Goal: Check status: Check status

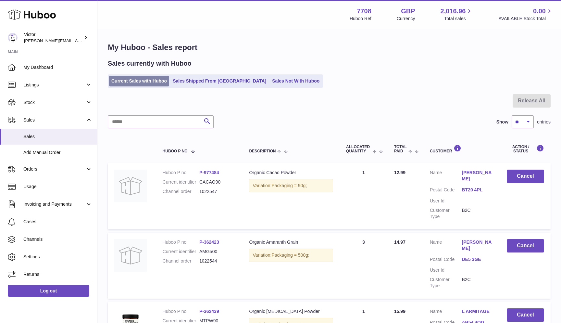
drag, startPoint x: 0, startPoint y: 0, endPoint x: 143, endPoint y: 79, distance: 163.4
click at [143, 79] on link "Current Sales with Huboo" at bounding box center [139, 81] width 60 height 11
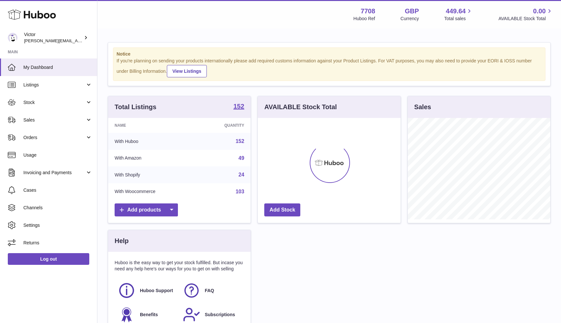
scroll to position [101, 143]
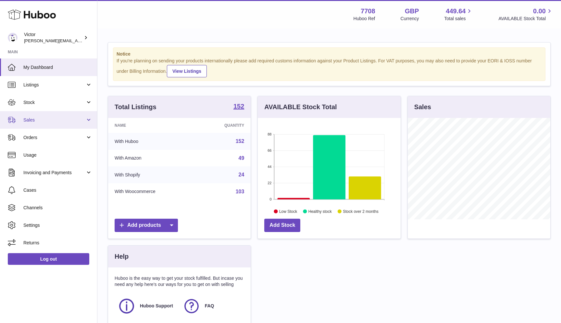
click at [54, 123] on link "Sales" at bounding box center [48, 120] width 97 height 18
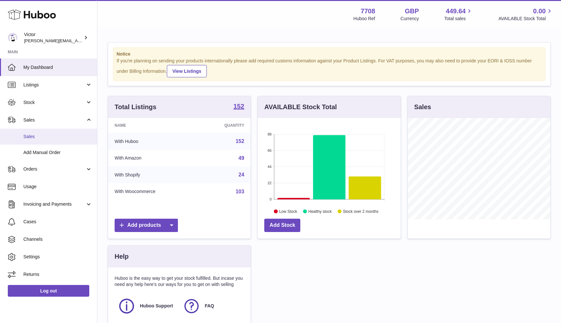
click at [54, 138] on span "Sales" at bounding box center [57, 136] width 69 height 6
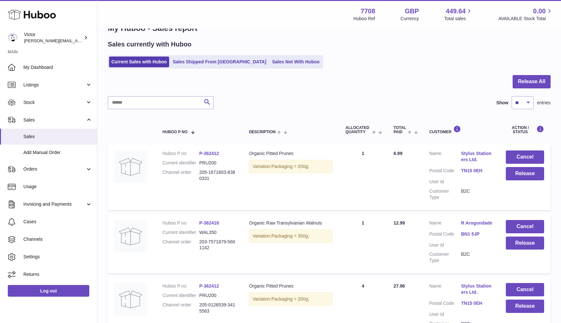
scroll to position [27, 0]
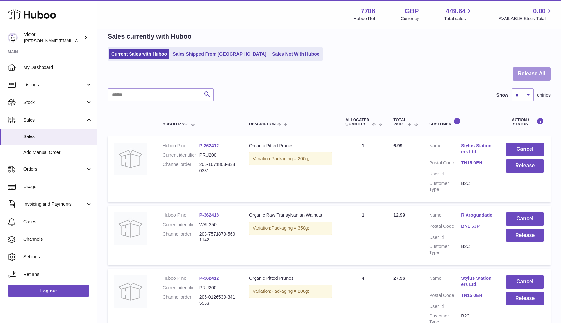
click at [545, 74] on button "Release All" at bounding box center [532, 73] width 38 height 13
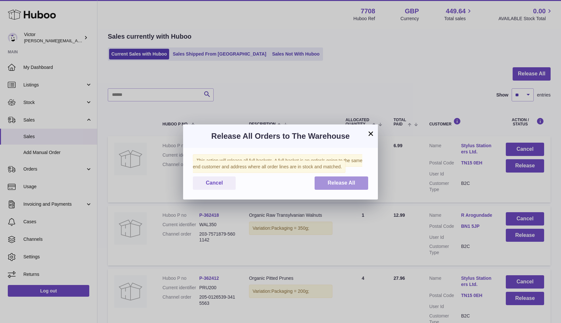
click at [360, 178] on button "Release All" at bounding box center [342, 182] width 54 height 13
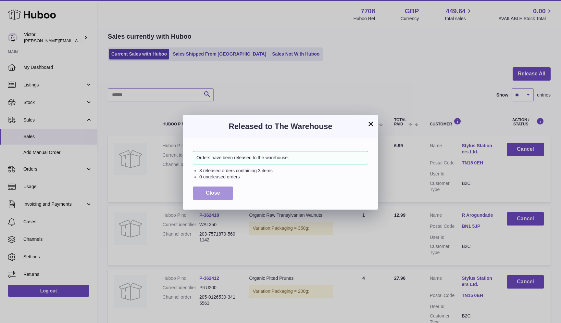
click at [209, 194] on span "Close" at bounding box center [213, 193] width 14 height 6
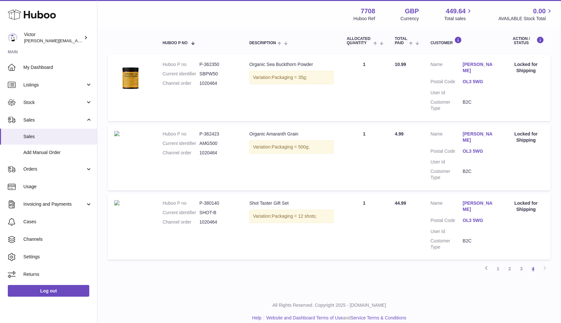
scroll to position [29, 0]
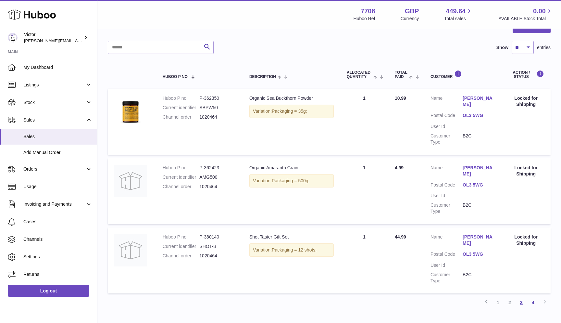
click at [519, 296] on link "3" at bounding box center [521, 302] width 12 height 12
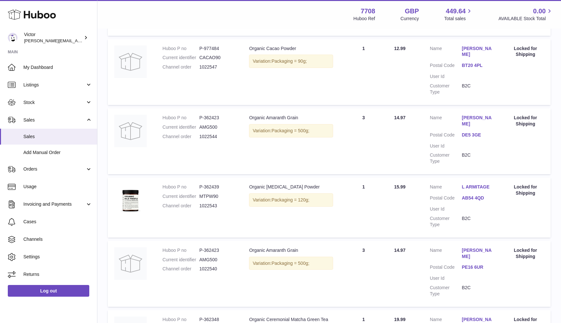
scroll to position [325, 0]
click at [207, 125] on dd "AMG500" at bounding box center [217, 128] width 37 height 6
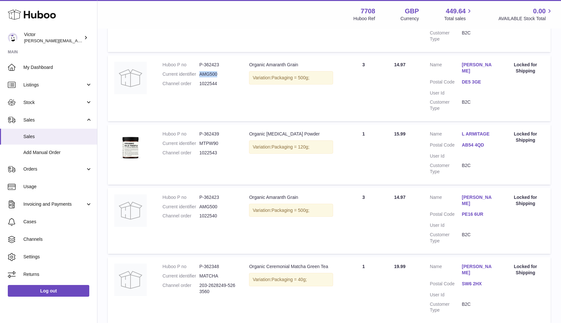
scroll to position [377, 0]
